Goal: Task Accomplishment & Management: Manage account settings

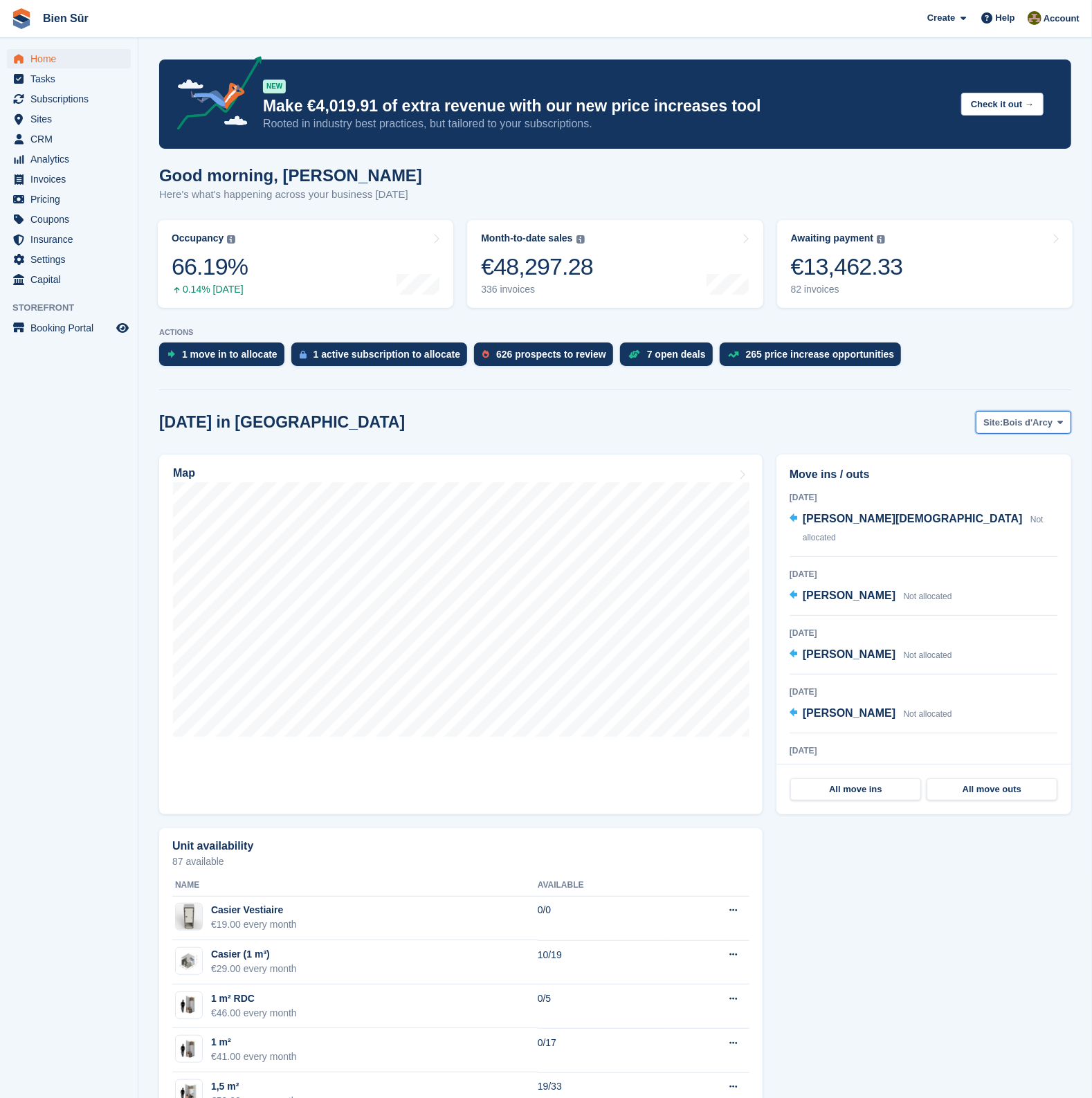
click at [1003, 425] on span "Site:" at bounding box center [993, 422] width 19 height 14
click at [956, 496] on link "Orgeval" at bounding box center [979, 505] width 172 height 25
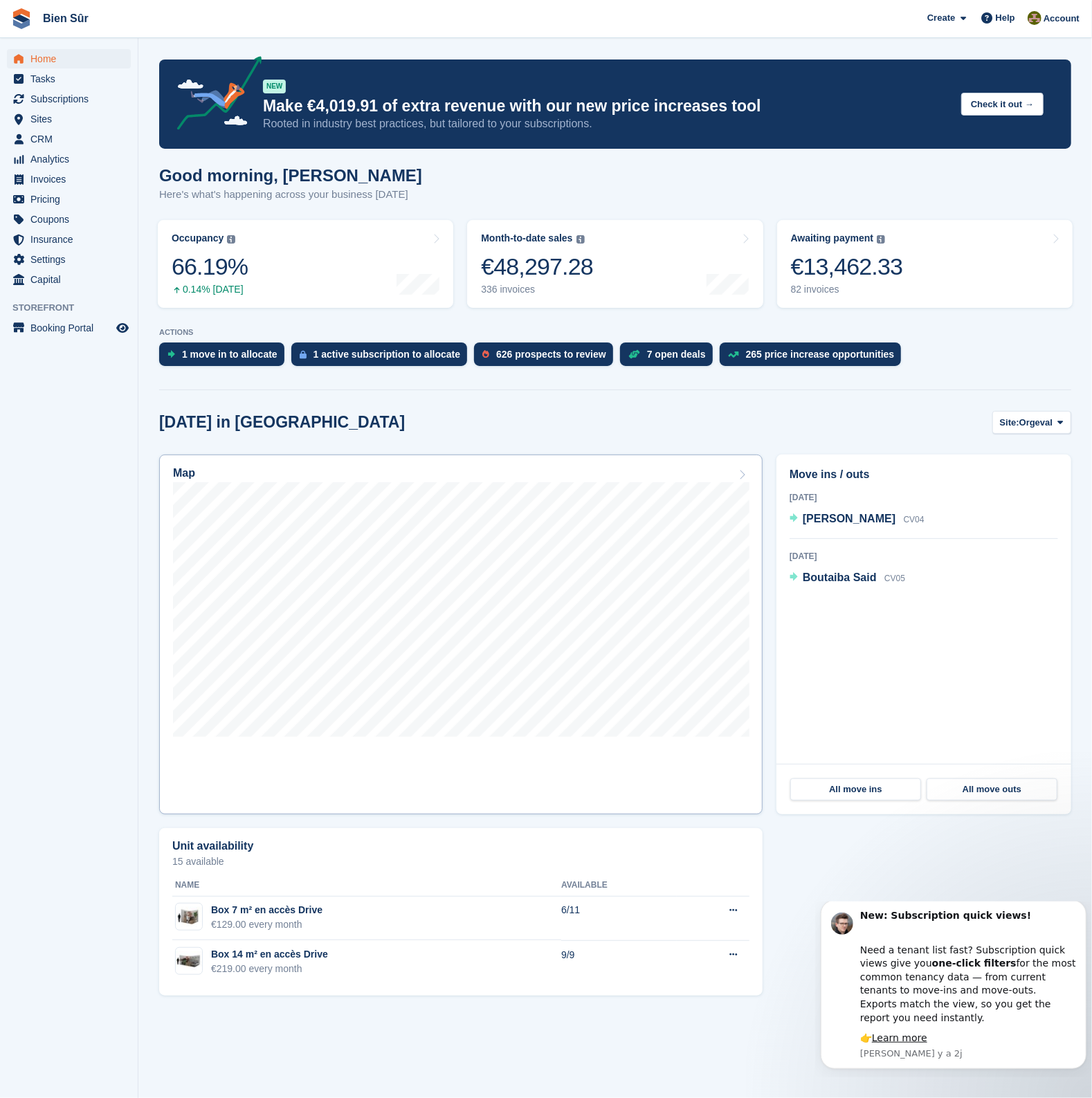
click at [704, 472] on div "Map" at bounding box center [461, 474] width 576 height 15
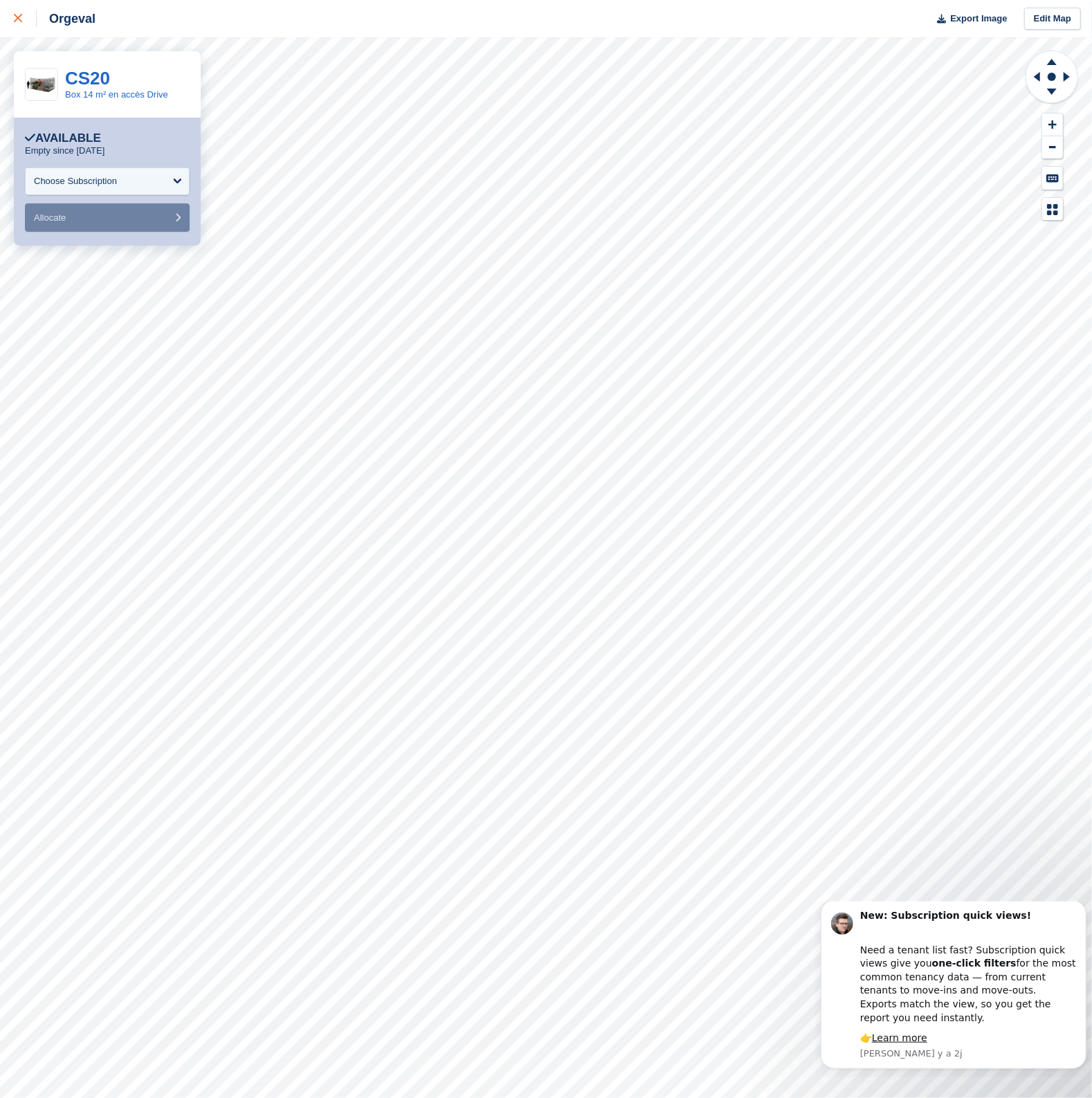
click at [20, 25] on div at bounding box center [25, 18] width 23 height 17
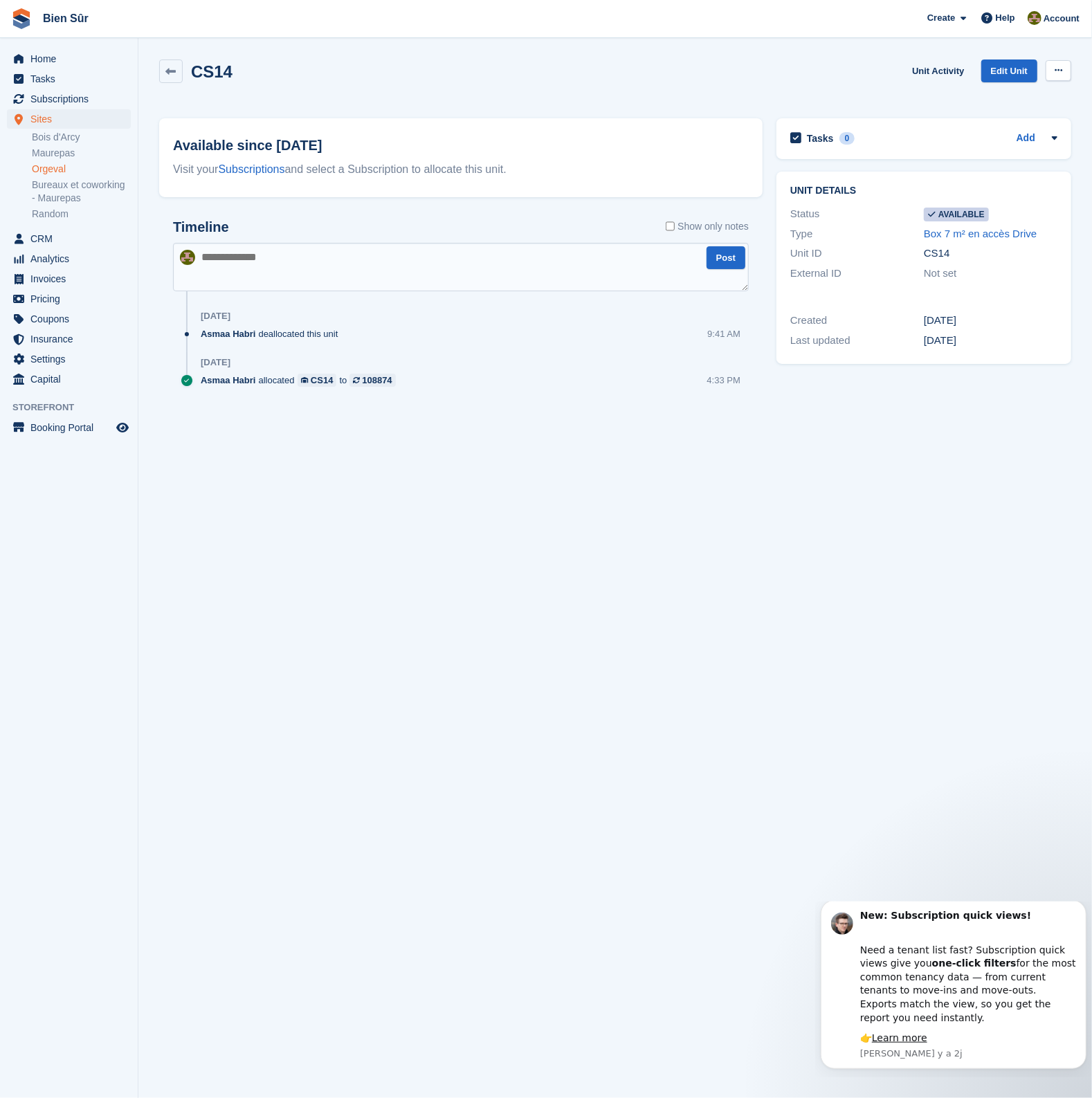
click at [1058, 79] on button at bounding box center [1059, 71] width 25 height 21
click at [1031, 95] on p "Make unavailable" at bounding box center [1005, 97] width 121 height 18
click at [1050, 67] on button at bounding box center [1059, 71] width 25 height 21
click at [1003, 100] on p "Make unavailable" at bounding box center [1005, 97] width 121 height 18
click at [1059, 75] on button at bounding box center [1059, 71] width 25 height 21
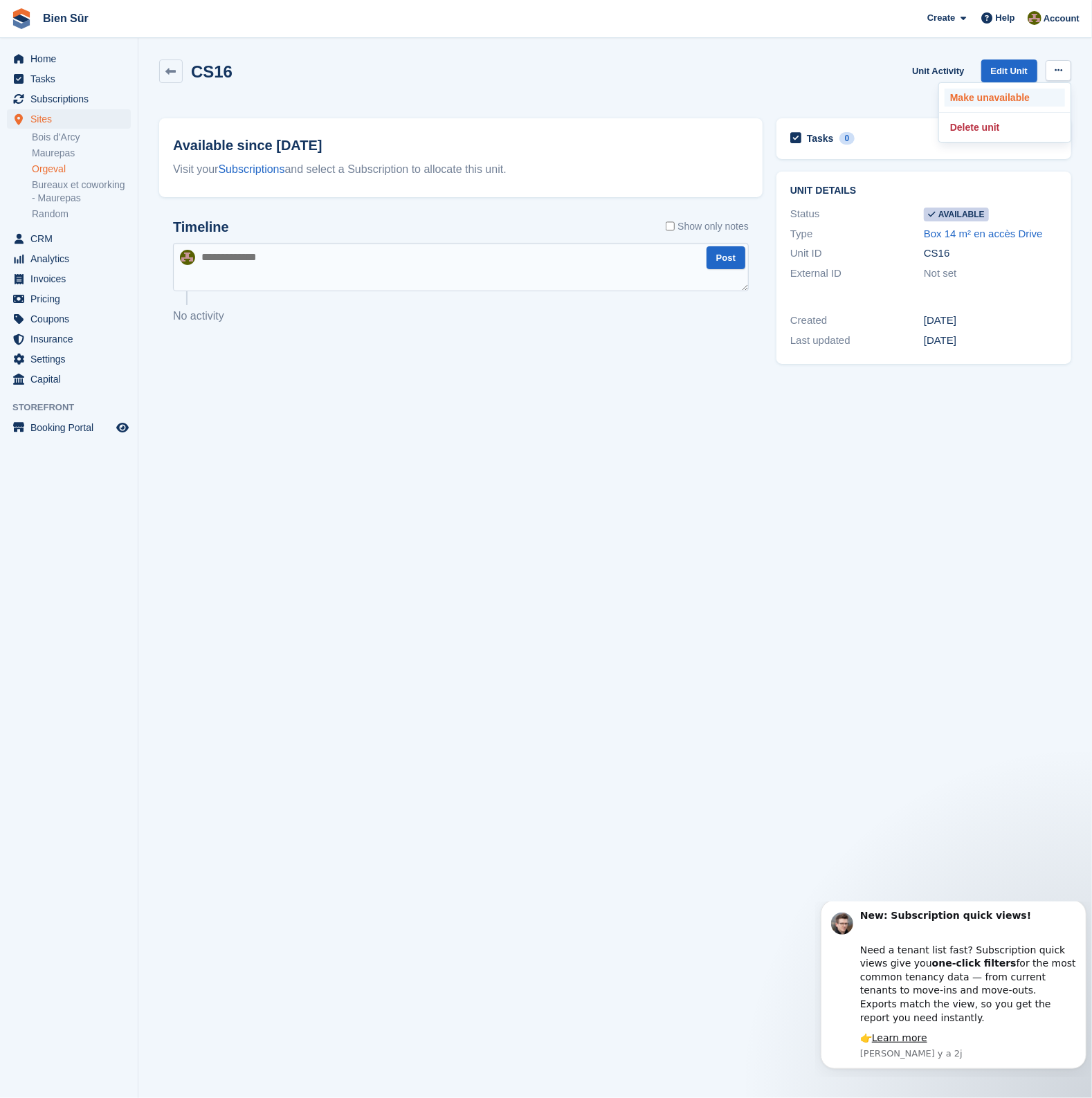
click at [1026, 99] on p "Make unavailable" at bounding box center [1005, 97] width 121 height 18
click at [1048, 72] on button at bounding box center [1059, 71] width 25 height 21
click at [991, 99] on p "Make unavailable" at bounding box center [1005, 97] width 121 height 18
drag, startPoint x: 1057, startPoint y: 72, endPoint x: 1047, endPoint y: 83, distance: 14.9
click at [1057, 72] on icon at bounding box center [1059, 70] width 8 height 9
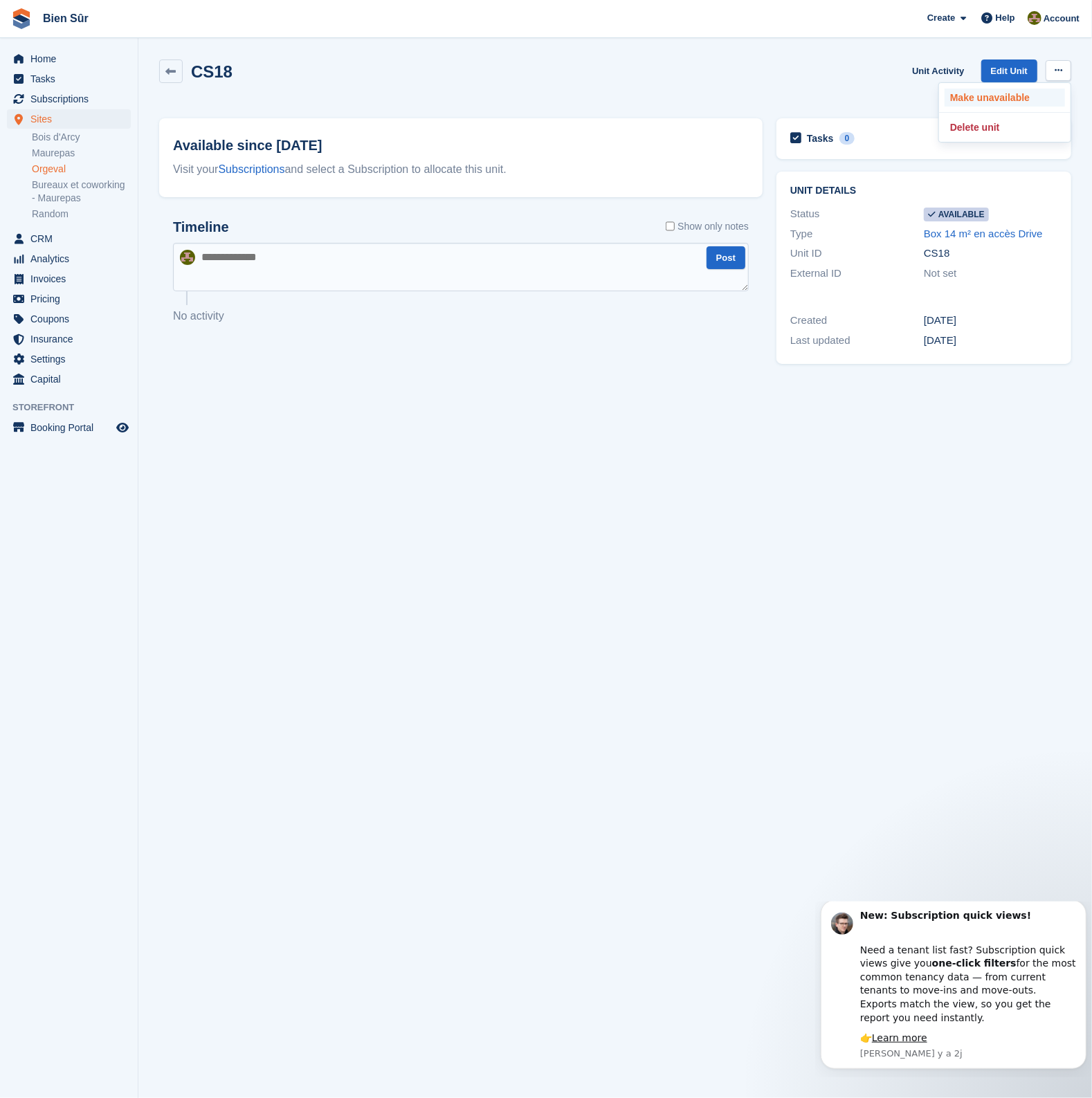
click at [1012, 104] on p "Make unavailable" at bounding box center [1005, 97] width 121 height 18
click at [1060, 68] on icon at bounding box center [1059, 70] width 8 height 9
drag, startPoint x: 1012, startPoint y: 92, endPoint x: 1005, endPoint y: 92, distance: 7.0
click at [1011, 92] on p "Make unavailable" at bounding box center [1005, 97] width 121 height 18
click at [1055, 70] on icon at bounding box center [1059, 70] width 8 height 9
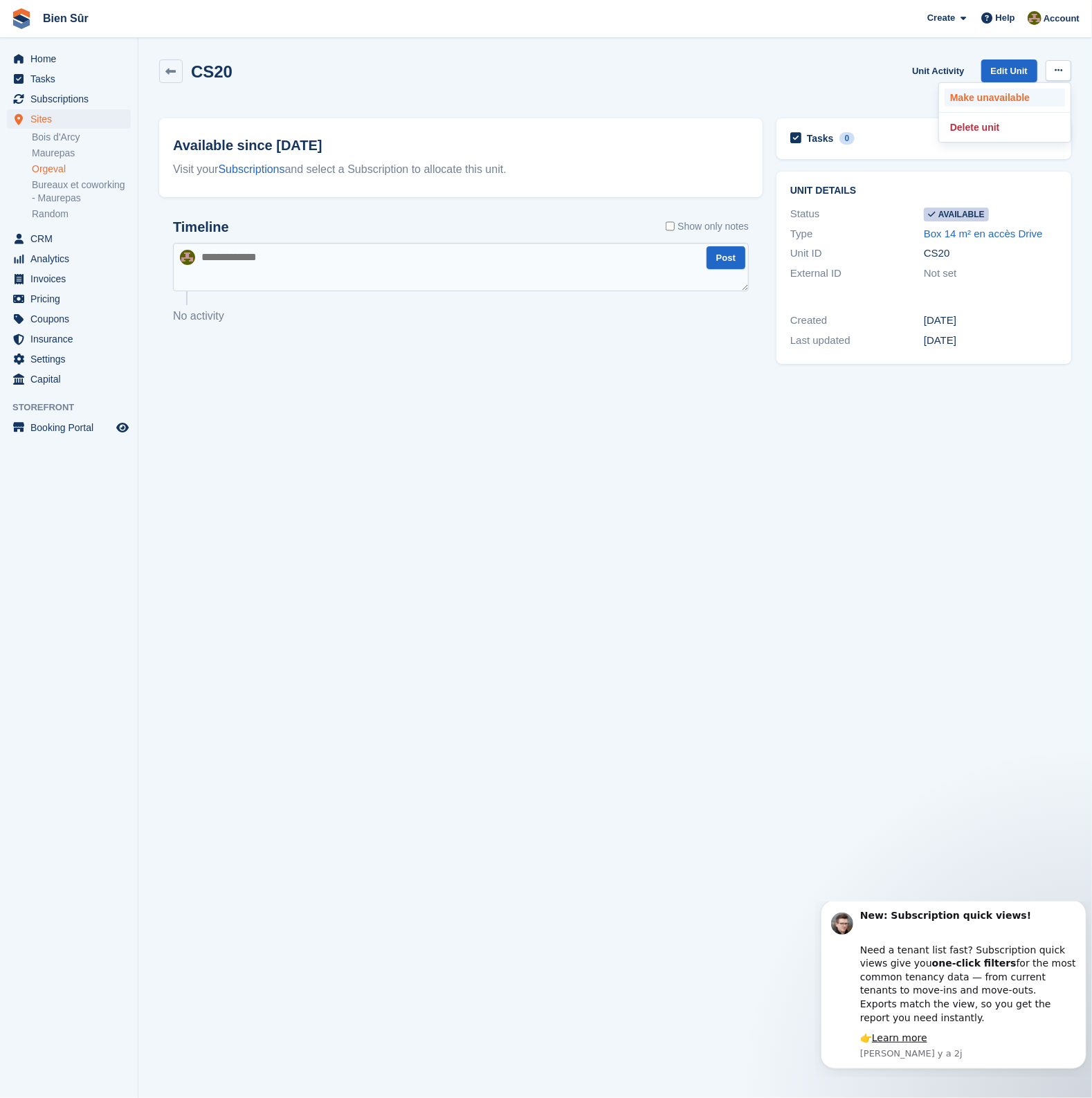
click at [1016, 92] on p "Make unavailable" at bounding box center [1005, 97] width 121 height 18
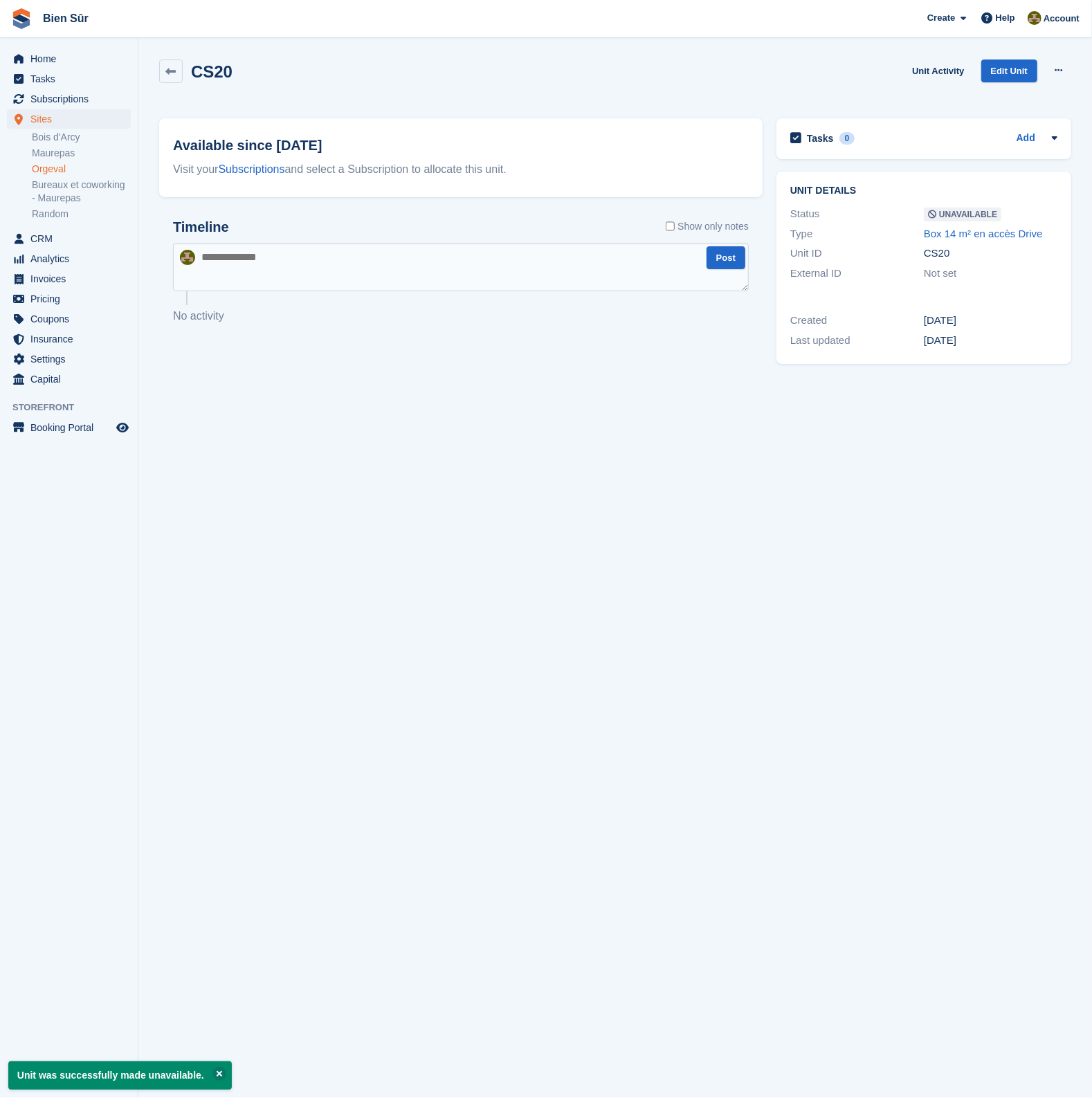
click at [822, 67] on div "CS20 Unit Activity Edit Unit Make Available Delete unit" at bounding box center [615, 79] width 912 height 40
